Goal: Find specific page/section: Find specific page/section

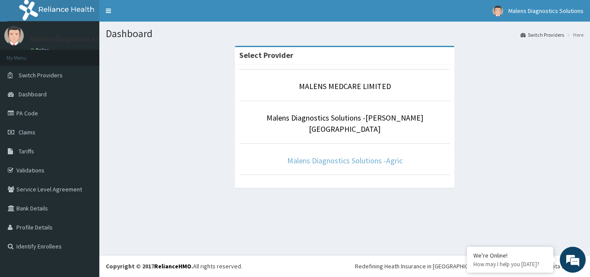
click at [394, 155] on link "Malens Diagnostics Solutions -Agric" at bounding box center [344, 160] width 115 height 10
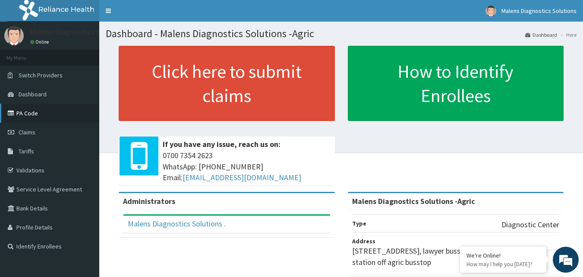
click at [41, 111] on link "PA Code" at bounding box center [49, 113] width 99 height 19
